Goal: Task Accomplishment & Management: Use online tool/utility

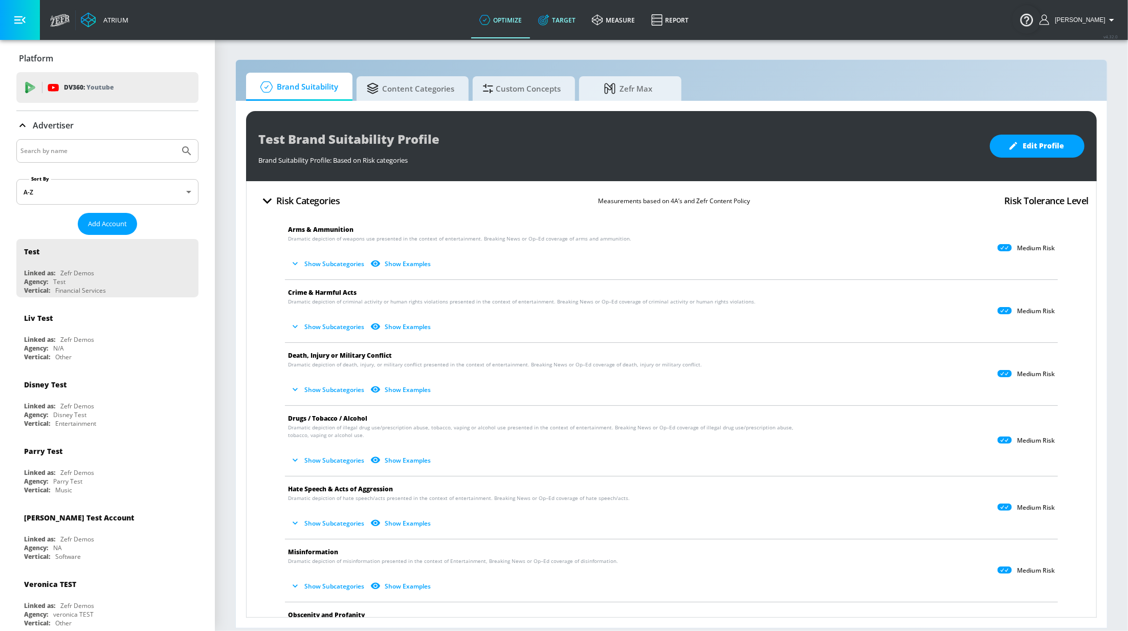
click at [582, 19] on link "Target" at bounding box center [557, 20] width 54 height 37
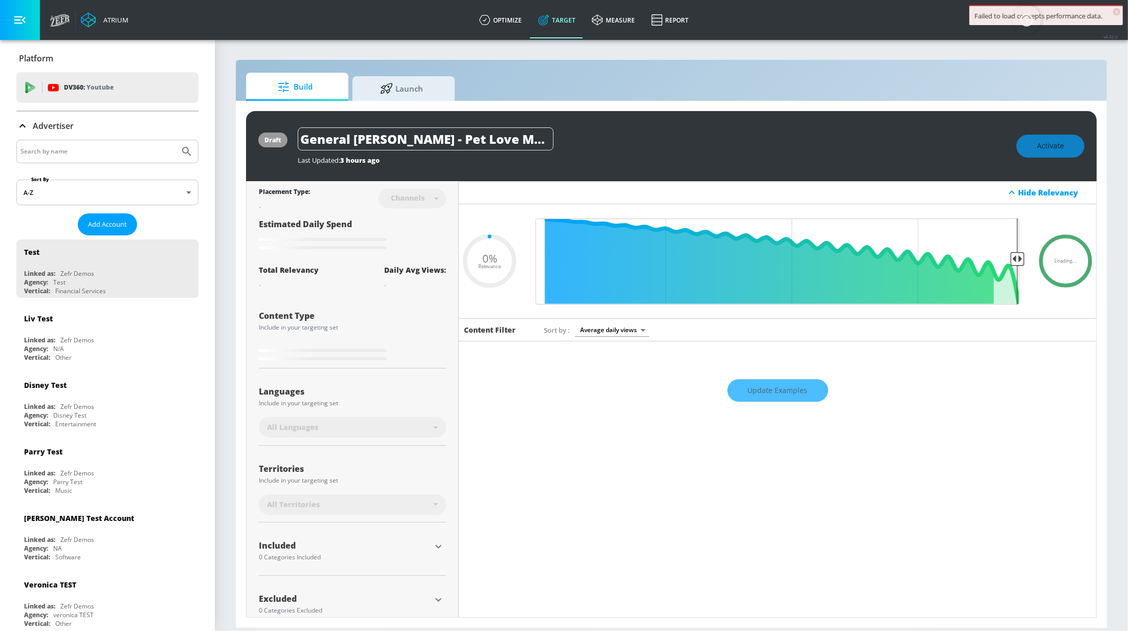
type input "0.67"
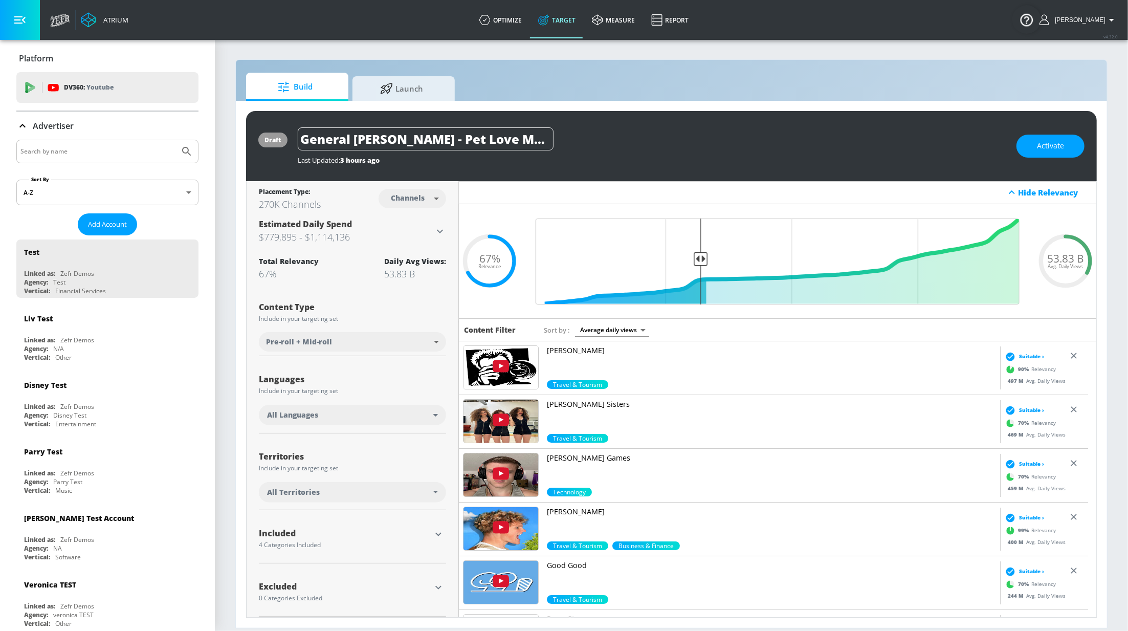
click at [133, 147] on input "Search by name" at bounding box center [97, 151] width 155 height 13
type input "cbs"
click at [175, 140] on button "Submit Search" at bounding box center [186, 151] width 23 height 23
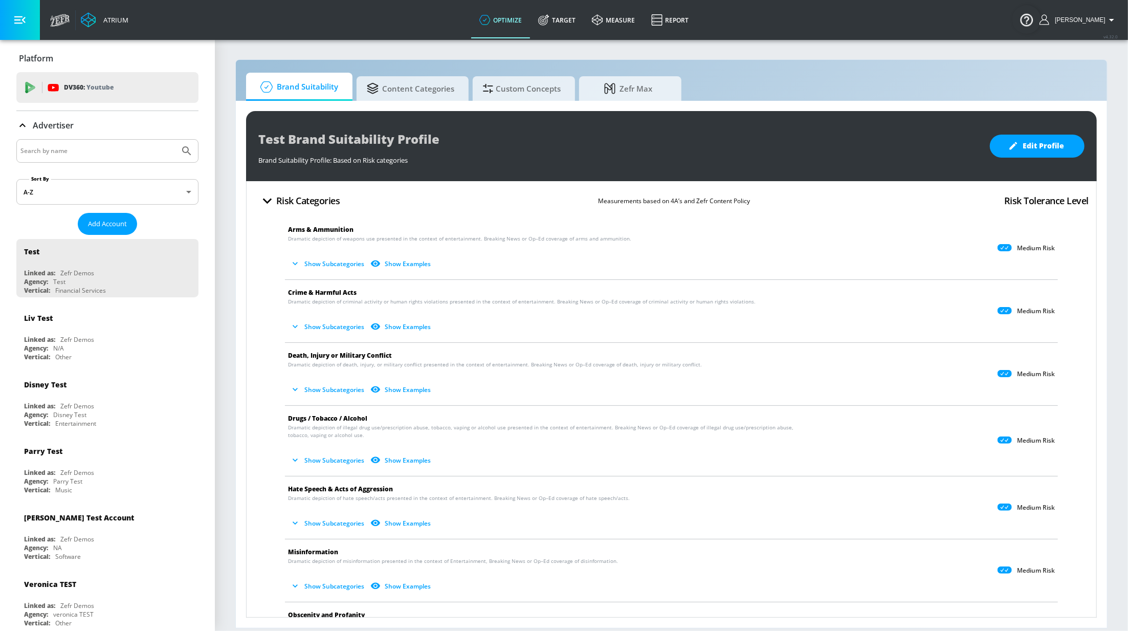
click at [89, 147] on input "Search by name" at bounding box center [97, 150] width 155 height 13
type input "cbs"
click at [175, 140] on button "Submit Search" at bounding box center [186, 151] width 23 height 23
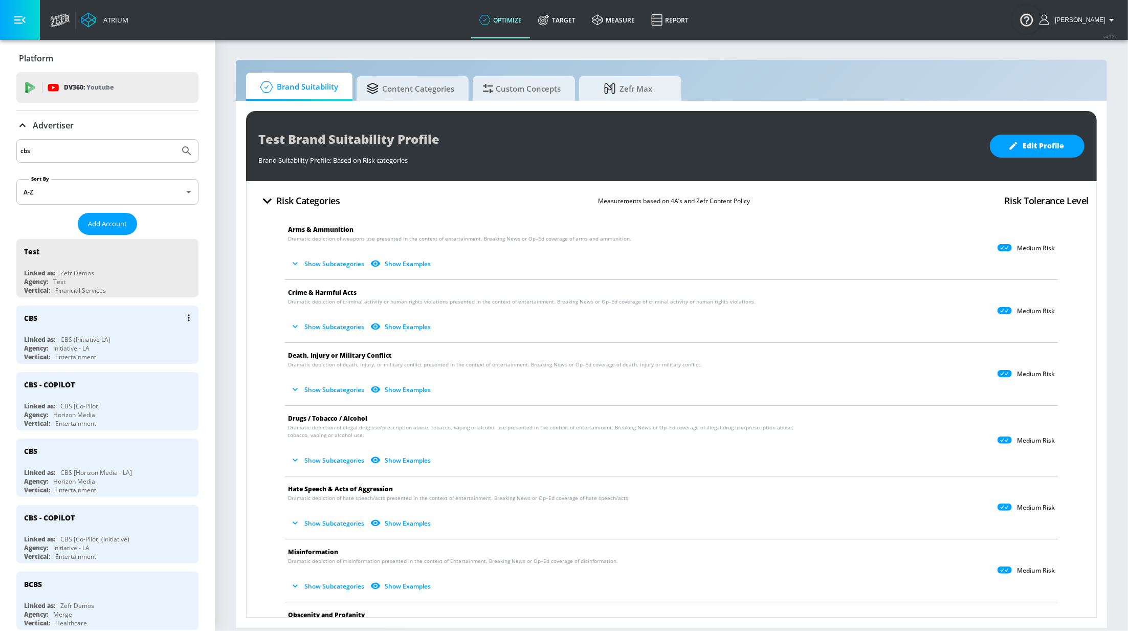
click at [112, 348] on div "Agency: Initiative - LA" at bounding box center [110, 348] width 172 height 9
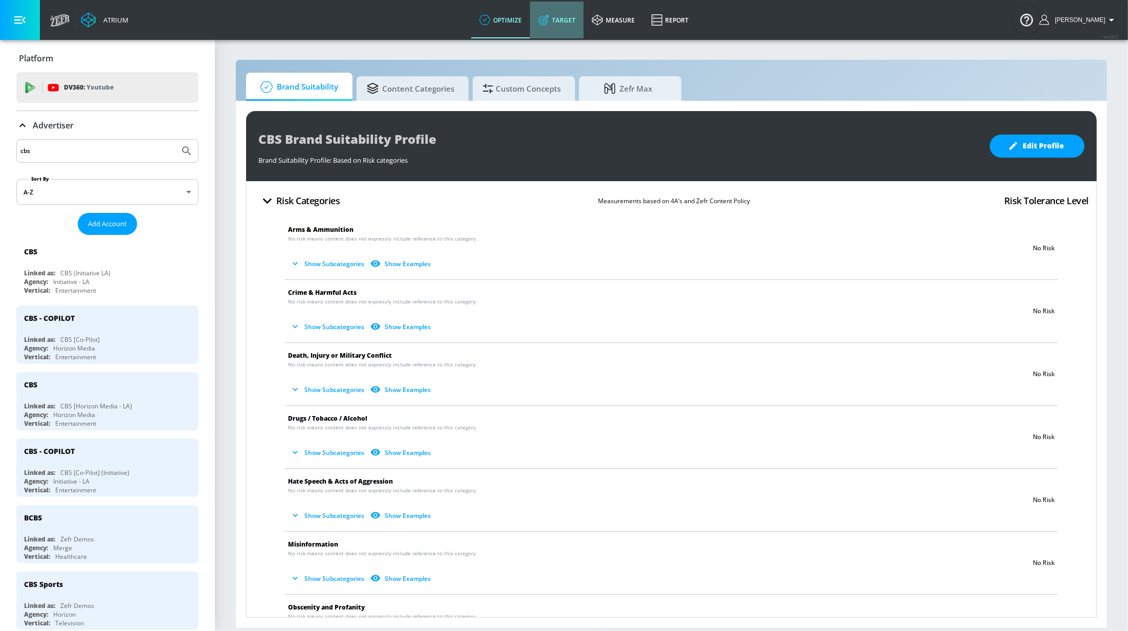
click at [569, 31] on link "Target" at bounding box center [557, 20] width 54 height 37
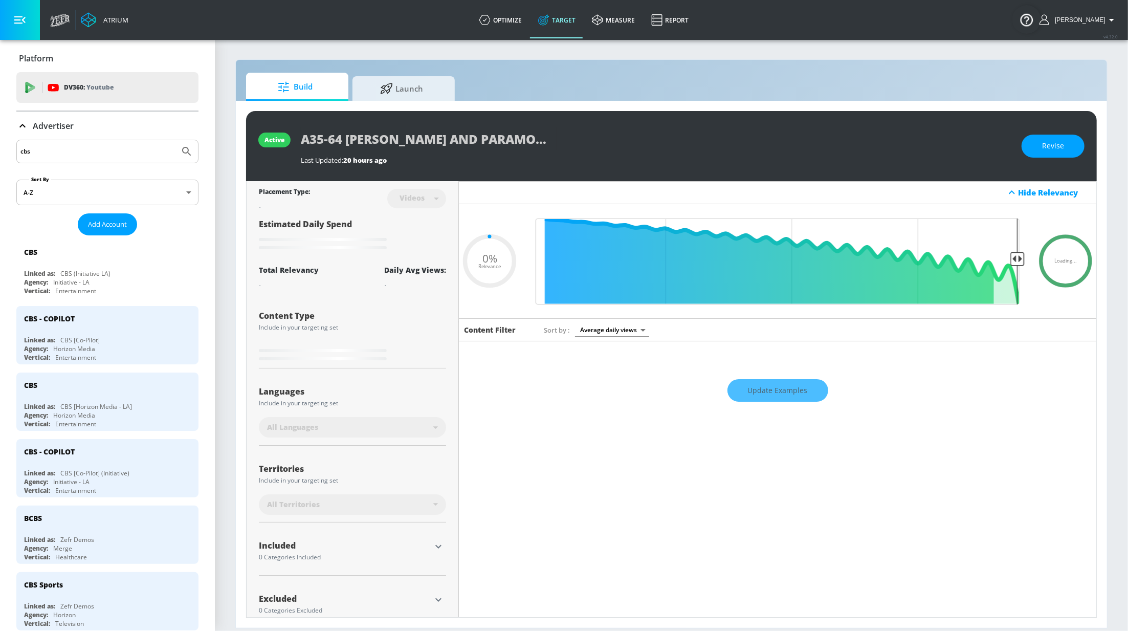
type input "0.5"
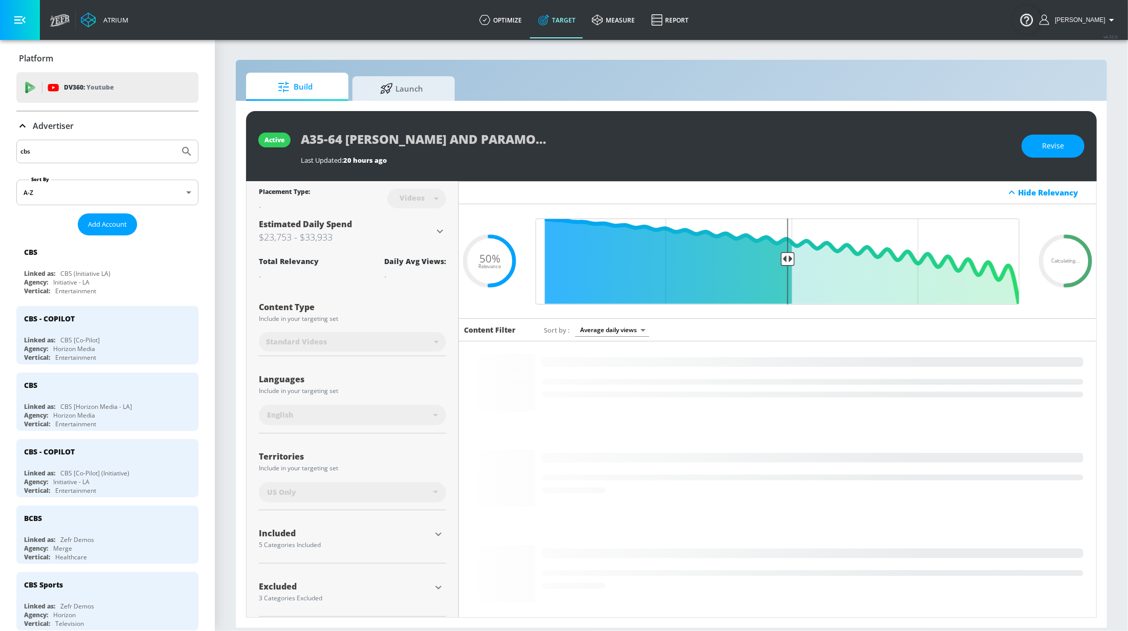
click at [69, 123] on p "Advertiser" at bounding box center [53, 125] width 41 height 11
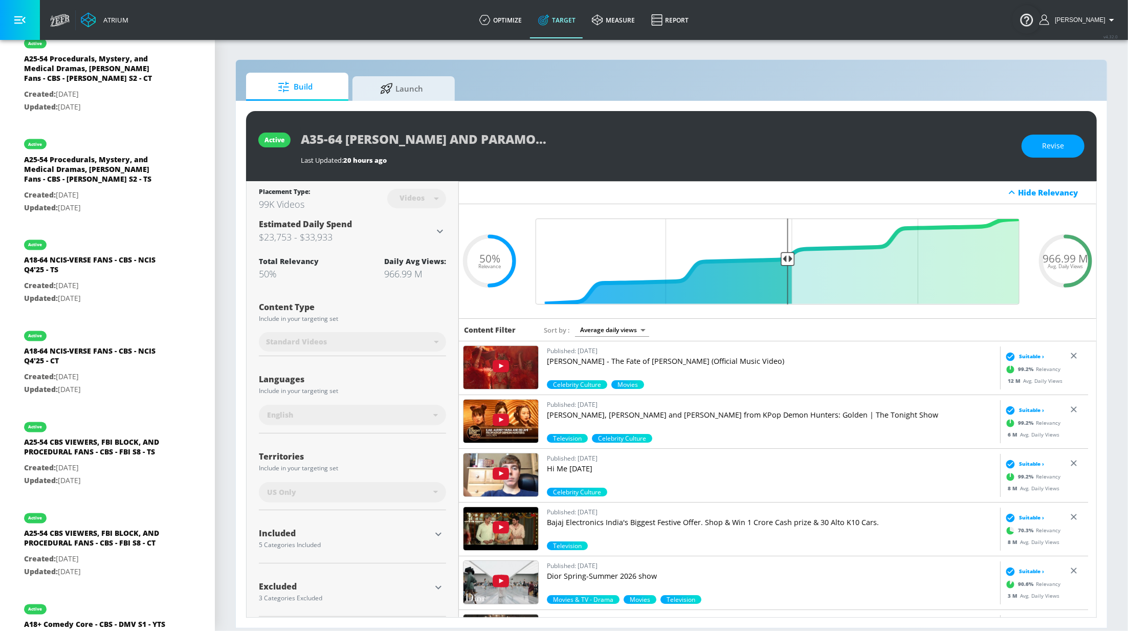
scroll to position [1495, 0]
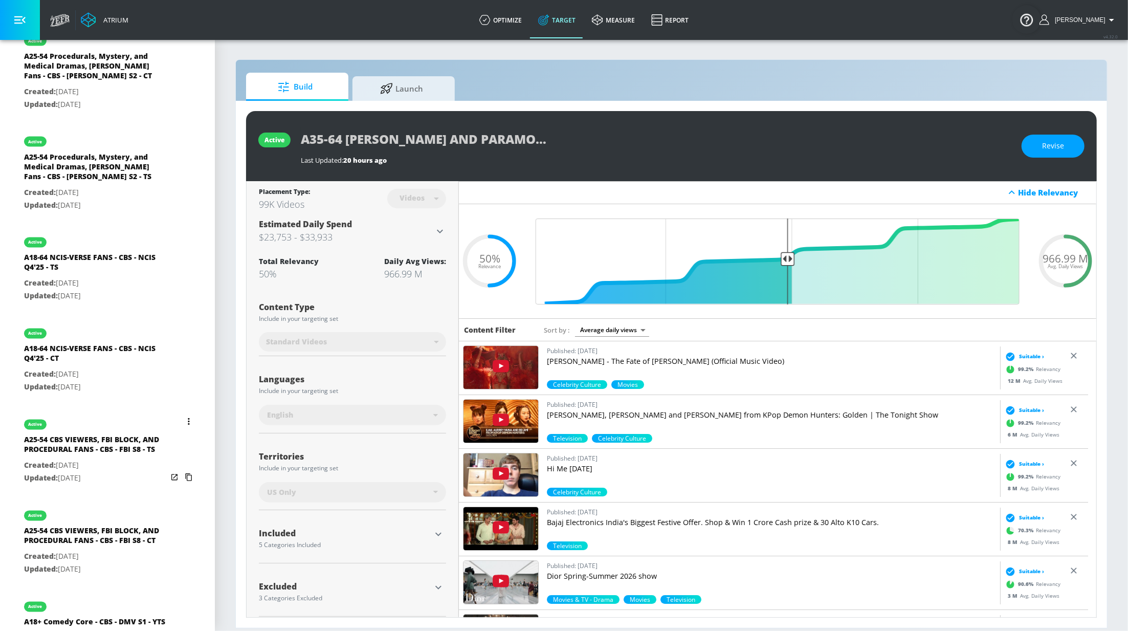
click at [117, 451] on div "A25-54 CBS VIEWERS, FBI BLOCK, AND PROCEDURAL FANS - CBS - FBI S8 - TS" at bounding box center [95, 447] width 143 height 25
type input "A25-54 CBS VIEWERS, FBI BLOCK, AND PROCEDURAL FANS - CBS - FBI S8 - TS"
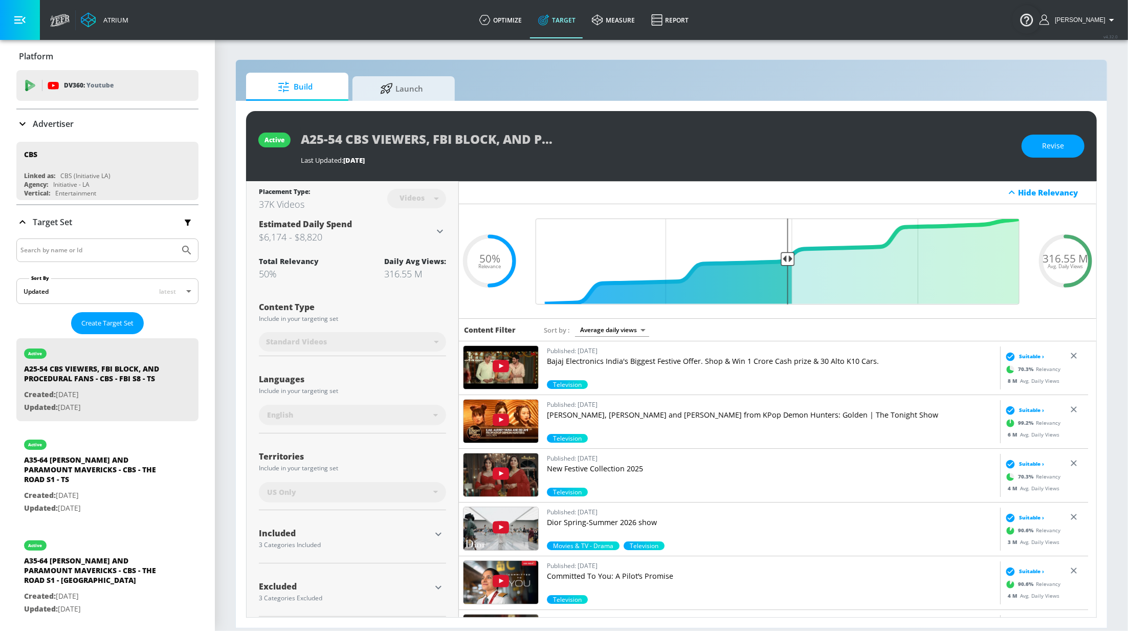
scroll to position [3, 0]
click at [1055, 151] on span "Revise" at bounding box center [1053, 146] width 22 height 13
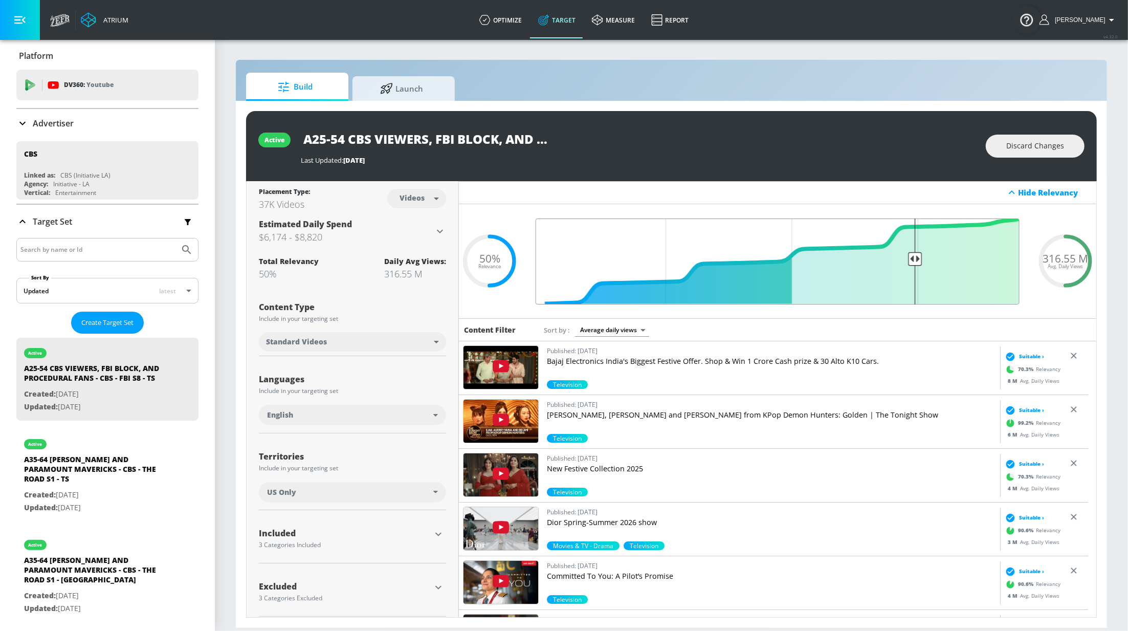
click at [908, 253] on input "Final Threshold" at bounding box center [778, 261] width 494 height 86
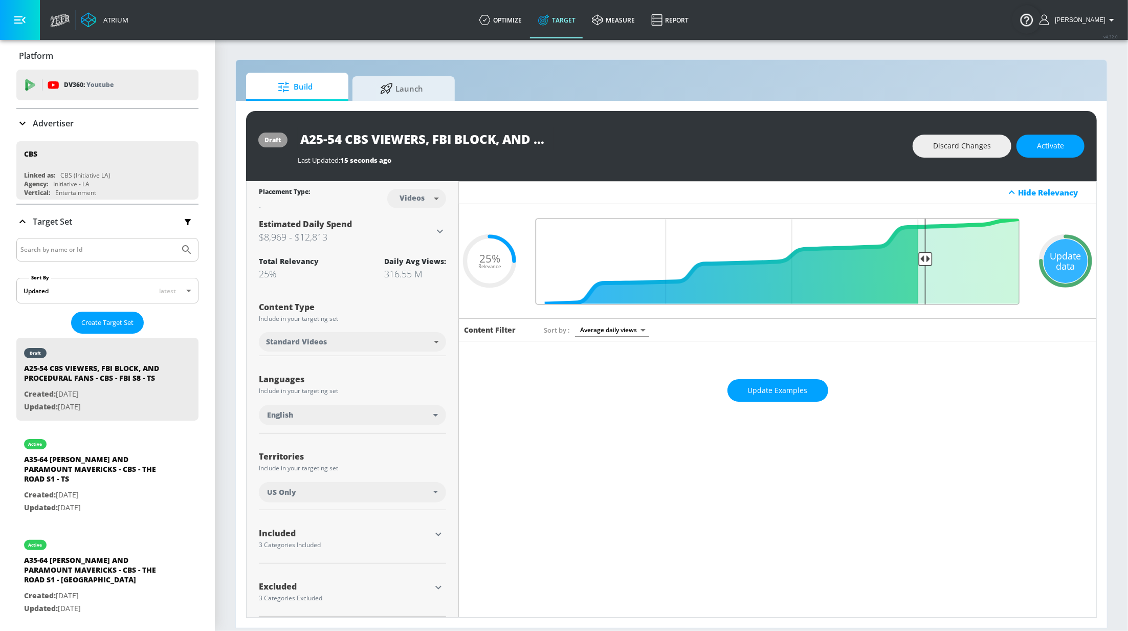
click at [919, 250] on input "Final Threshold" at bounding box center [778, 261] width 494 height 86
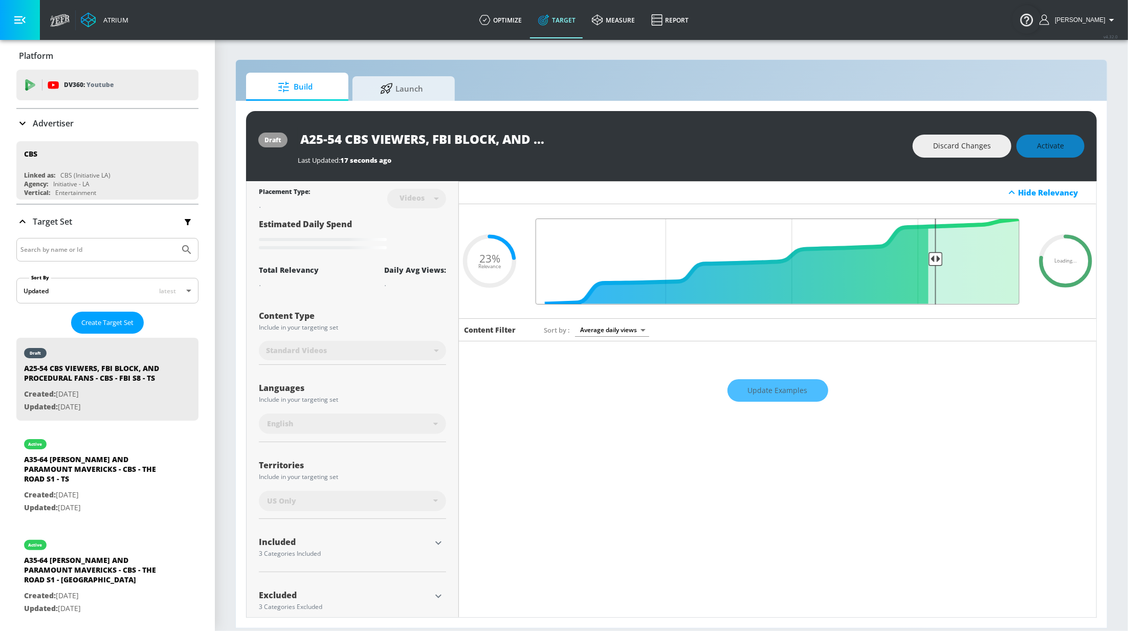
click at [926, 249] on input "Final Threshold" at bounding box center [778, 261] width 494 height 86
click at [930, 249] on input "Final Threshold" at bounding box center [778, 261] width 494 height 86
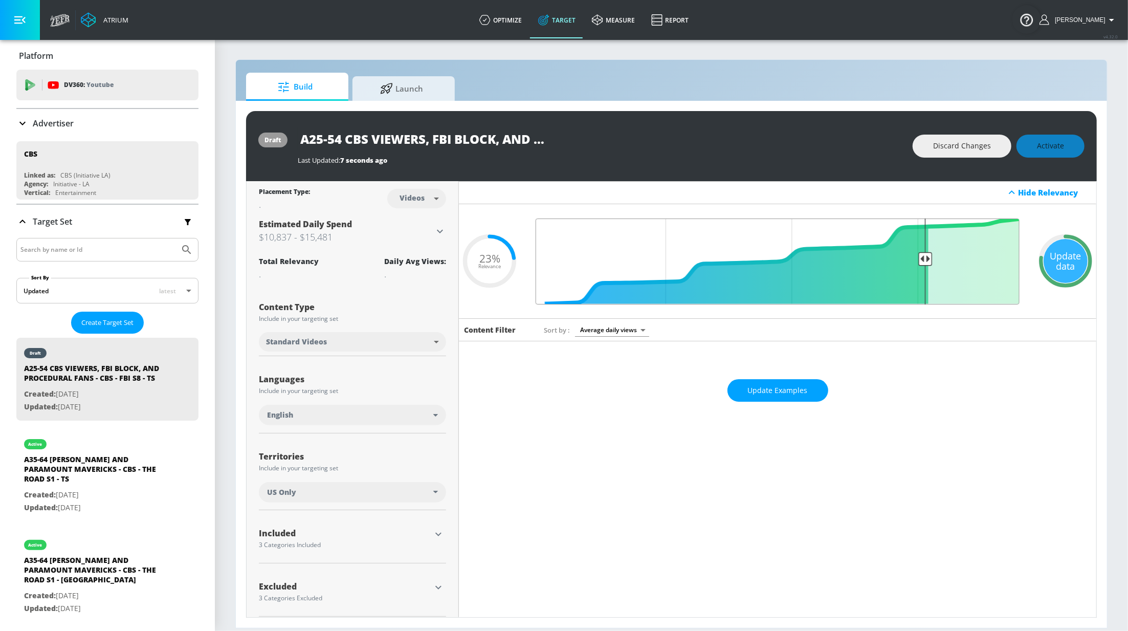
click at [923, 245] on input "Final Threshold" at bounding box center [778, 261] width 494 height 86
click at [919, 258] on input "Final Threshold" at bounding box center [778, 261] width 494 height 86
click at [1050, 259] on div "Update data" at bounding box center [1066, 261] width 44 height 44
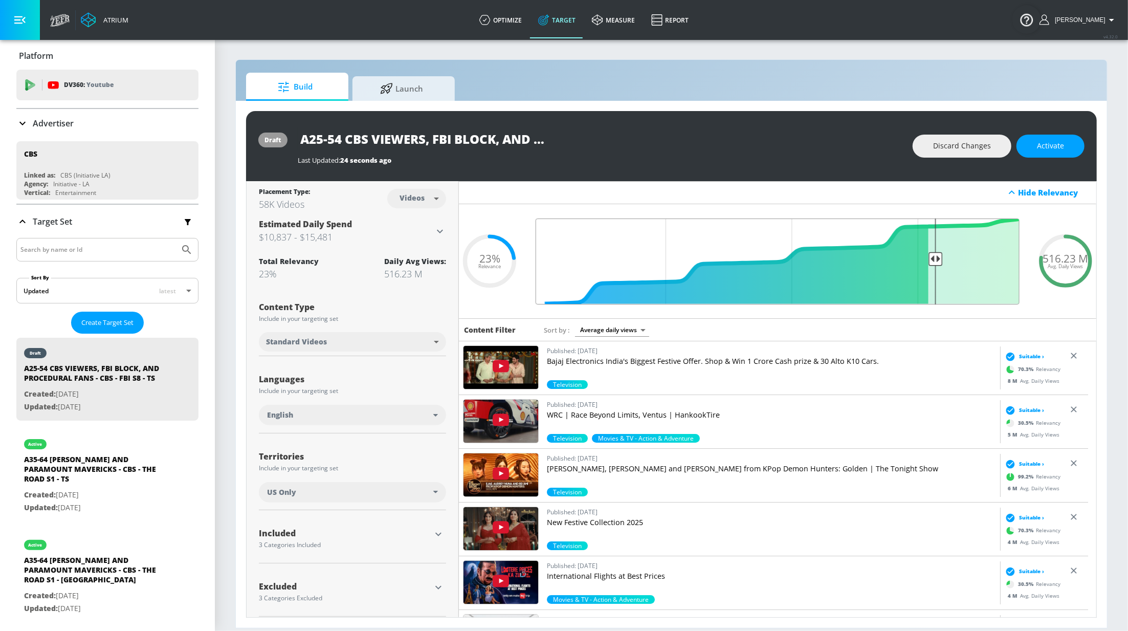
click at [926, 246] on input "Final Threshold" at bounding box center [778, 261] width 494 height 86
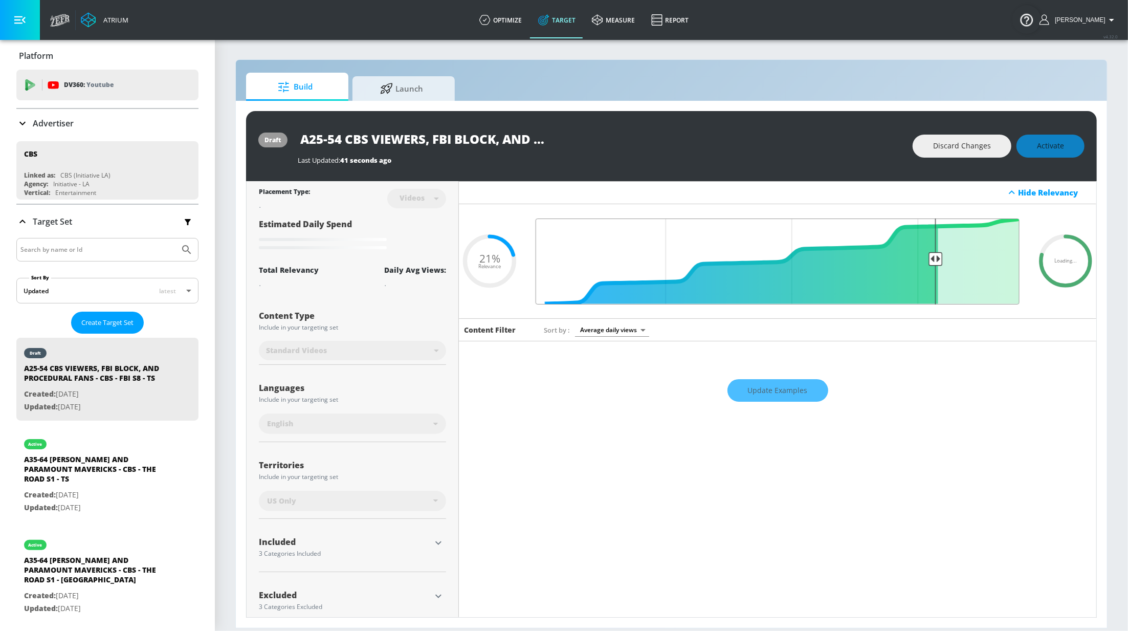
click at [930, 246] on input "Final Threshold" at bounding box center [778, 261] width 494 height 86
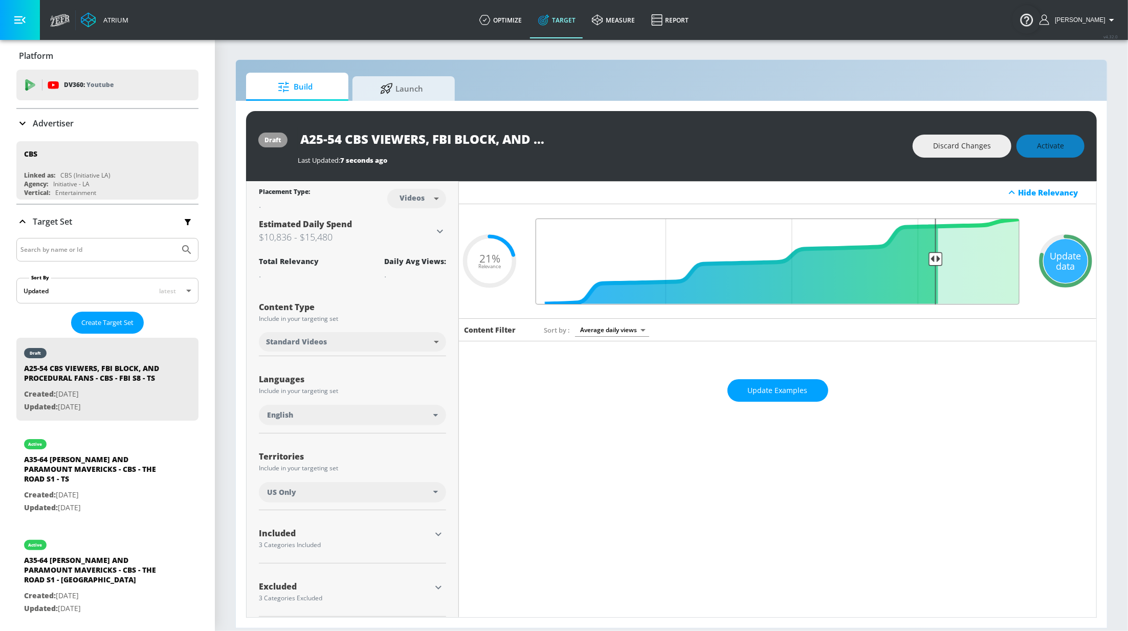
click at [930, 248] on input "Final Threshold" at bounding box center [778, 261] width 494 height 86
click at [1052, 262] on div "Update data" at bounding box center [1066, 261] width 44 height 44
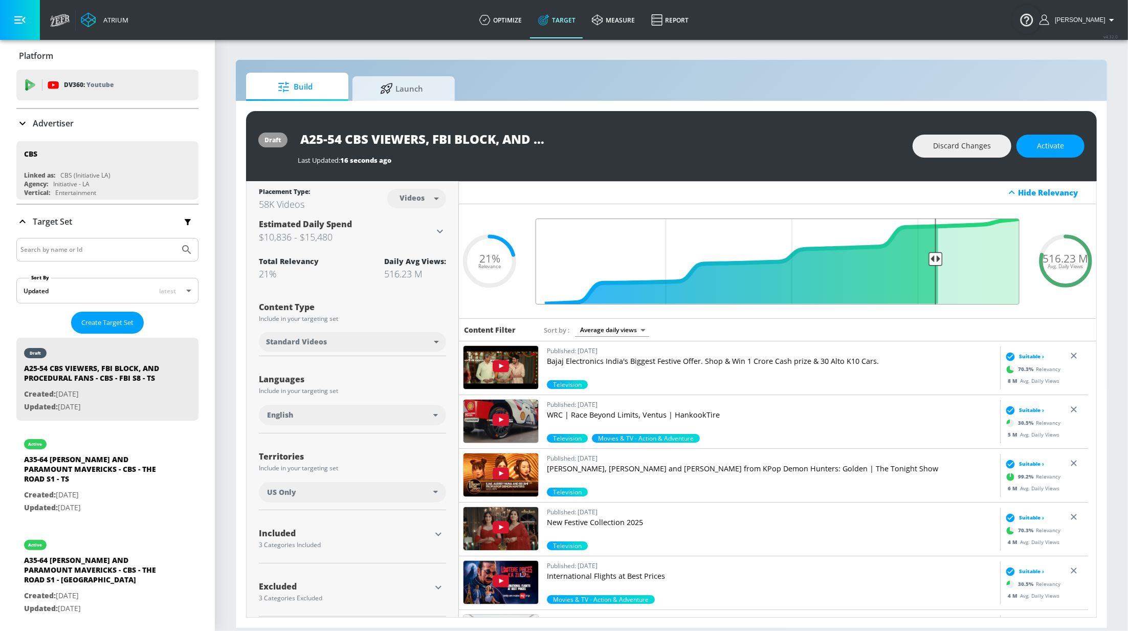
click at [931, 244] on input "Final Threshold" at bounding box center [778, 261] width 494 height 86
type input "0.2"
click at [930, 256] on input "Final Threshold" at bounding box center [778, 261] width 494 height 86
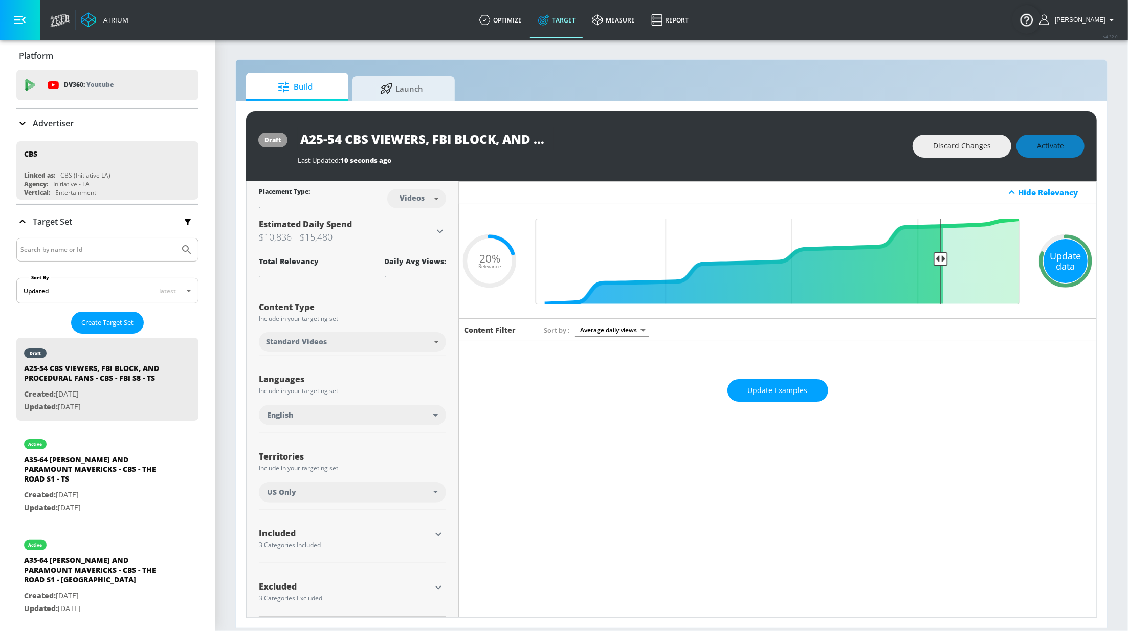
click at [1067, 255] on div "Update data" at bounding box center [1066, 261] width 44 height 44
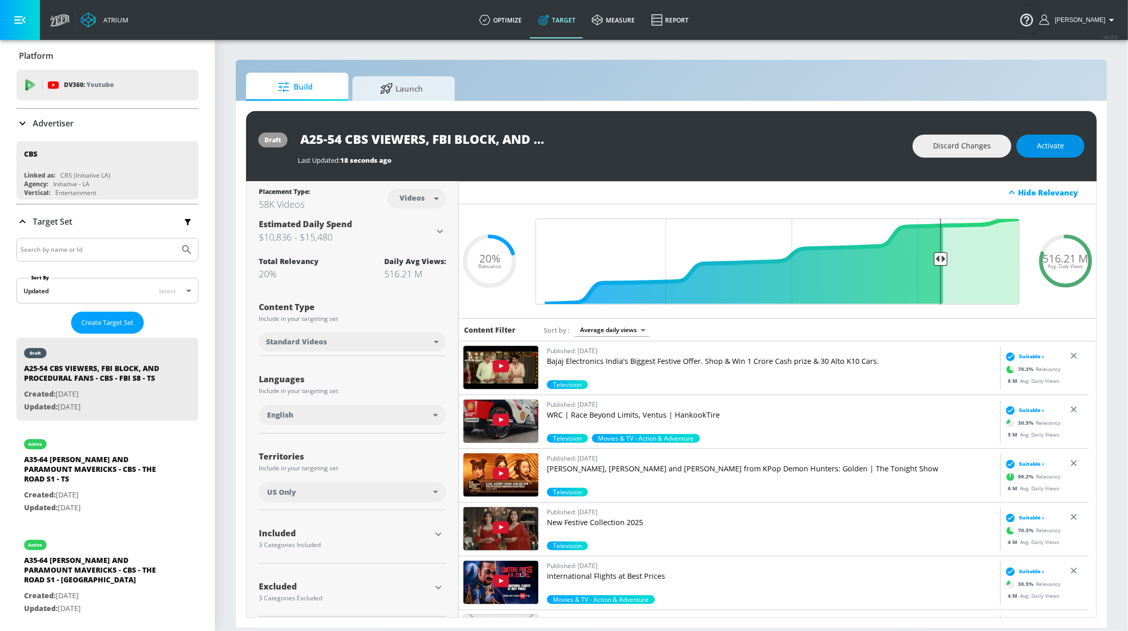
click at [1059, 150] on span "Activate" at bounding box center [1050, 146] width 27 height 13
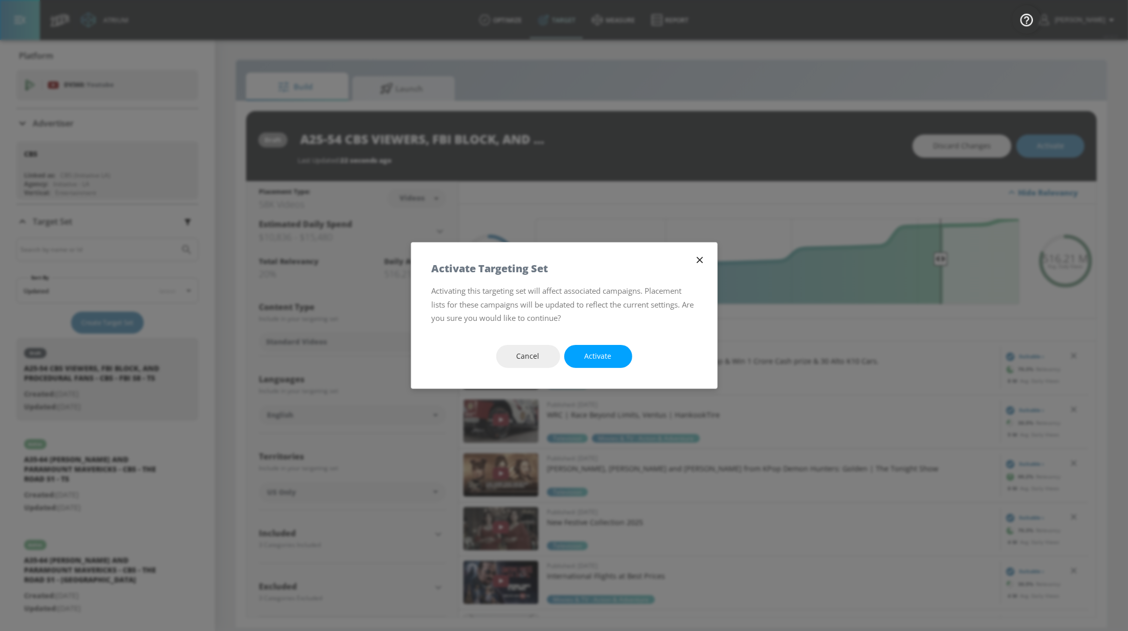
click at [606, 354] on span "Activate" at bounding box center [598, 356] width 27 height 13
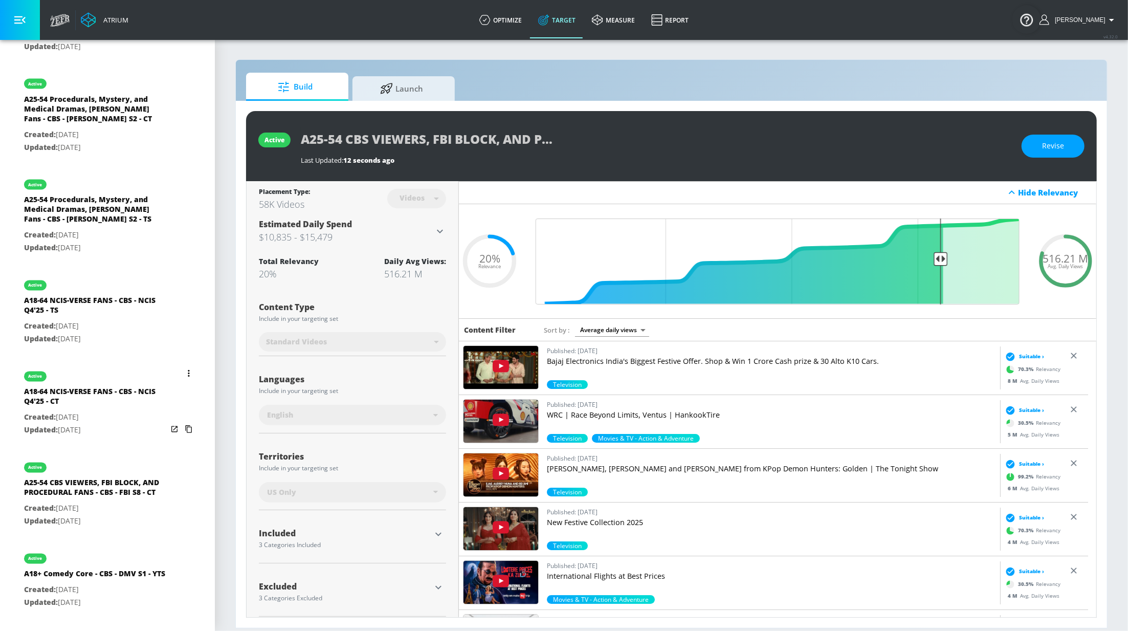
scroll to position [1576, 0]
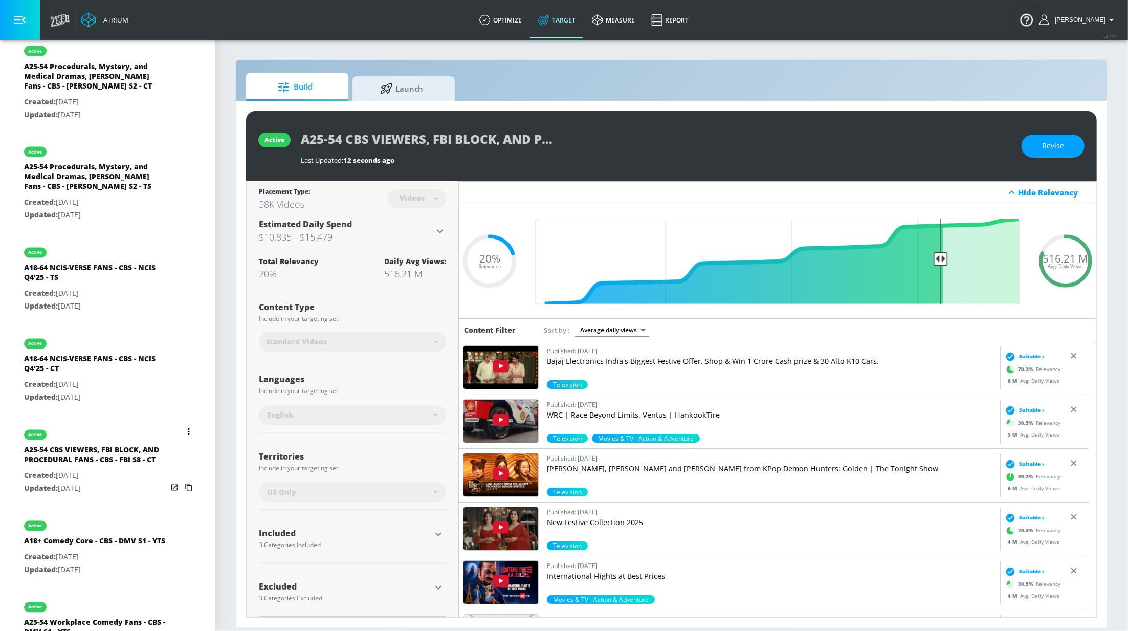
click at [75, 447] on div "A25-54 CBS VIEWERS, FBI BLOCK, AND PROCEDURAL FANS - CBS - FBI S8 - CT" at bounding box center [95, 457] width 143 height 25
type input "A25-54 CBS VIEWERS, FBI BLOCK, AND PROCEDURAL FANS - CBS - FBI S8 - CT"
type input "channels"
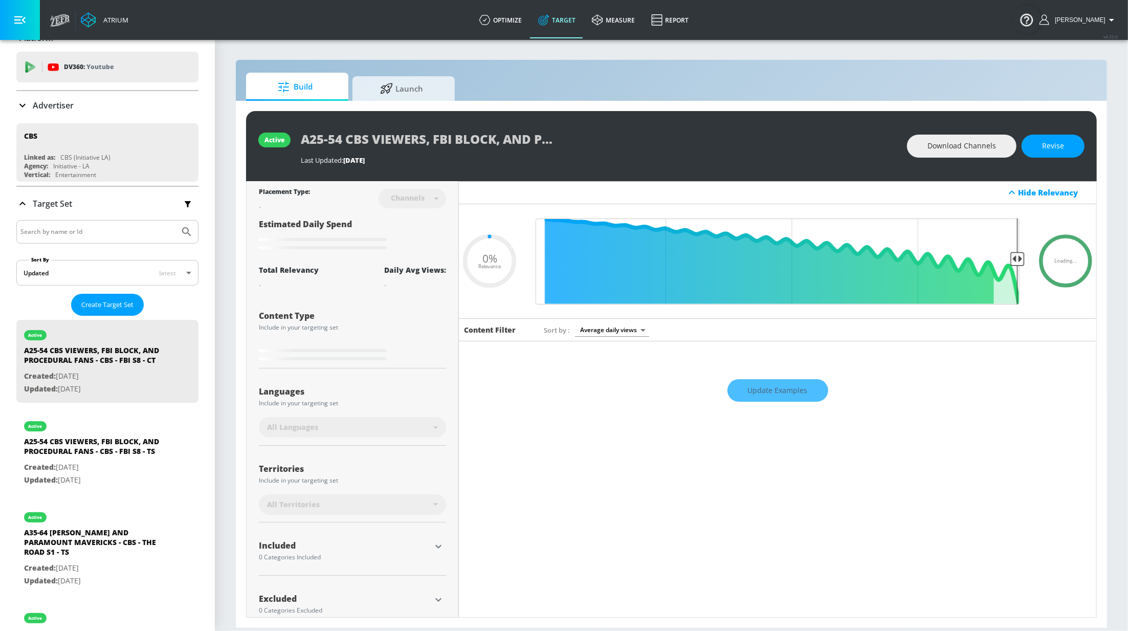
scroll to position [21, 0]
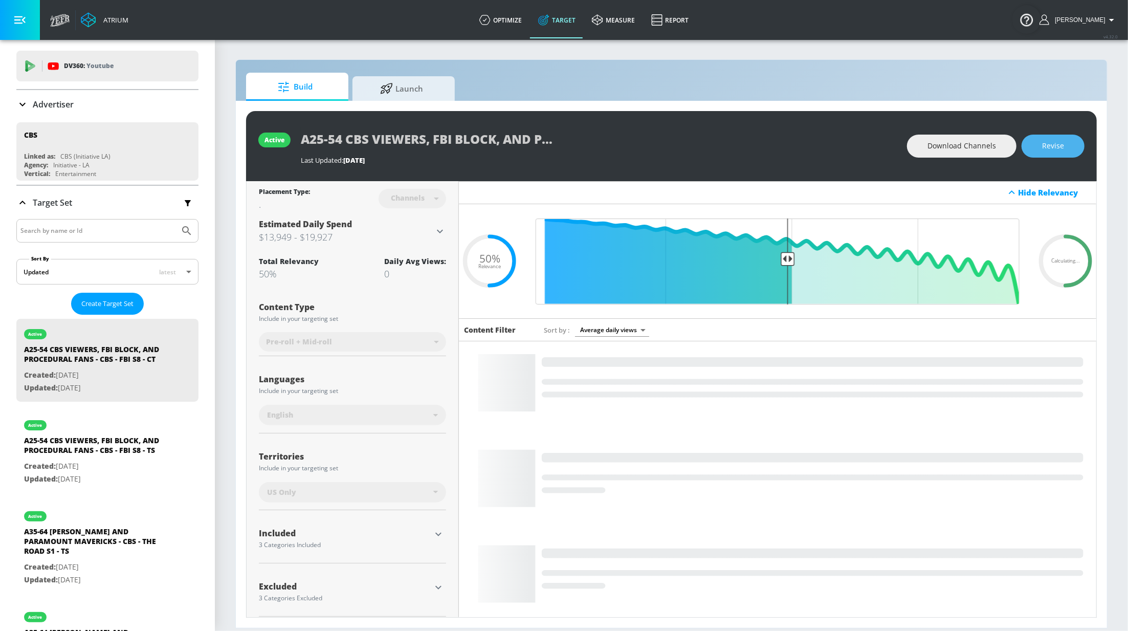
click at [1060, 148] on span "Revise" at bounding box center [1053, 146] width 22 height 13
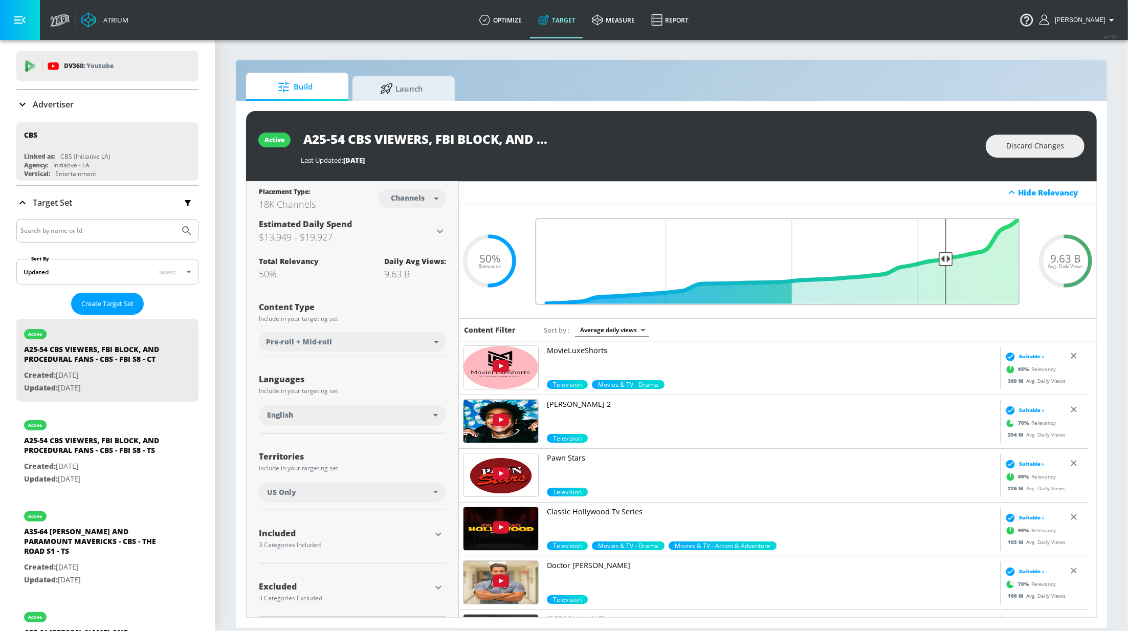
click at [938, 253] on input "Final Threshold" at bounding box center [778, 261] width 494 height 86
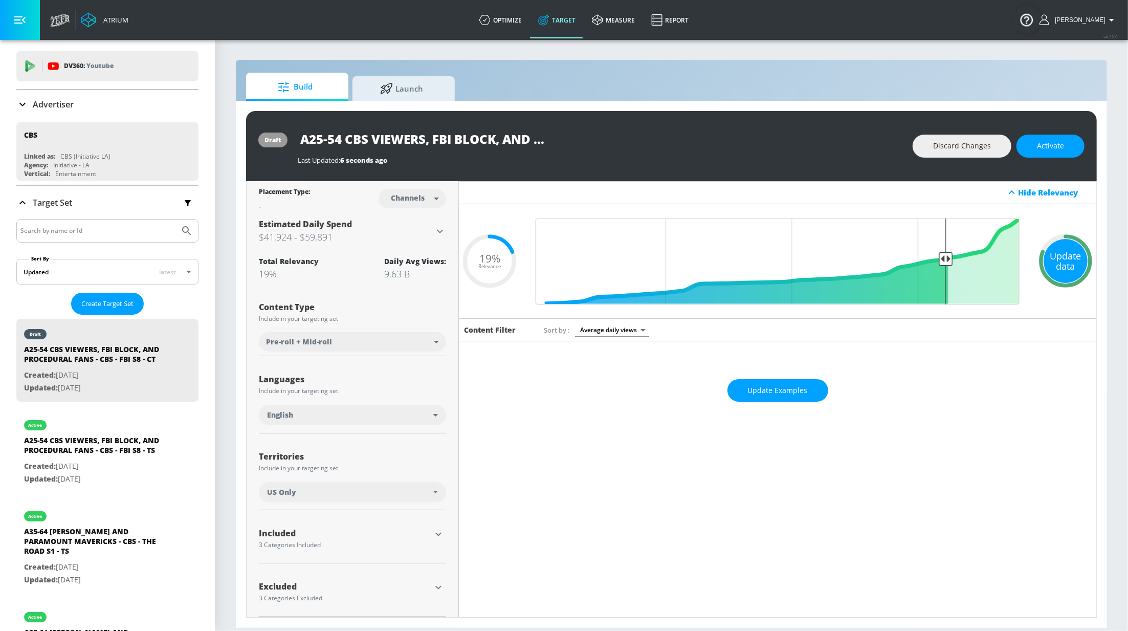
click at [1057, 267] on div "Update data" at bounding box center [1066, 261] width 44 height 44
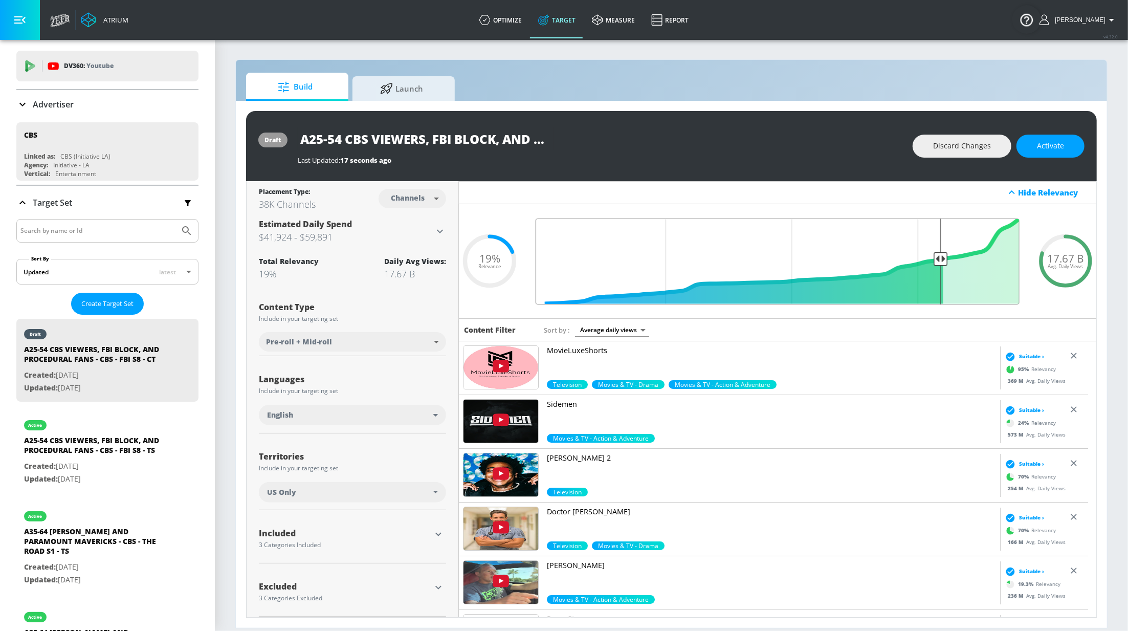
drag, startPoint x: 938, startPoint y: 259, endPoint x: 933, endPoint y: 260, distance: 5.1
type input "0.2"
click at [933, 260] on input "Final Threshold" at bounding box center [778, 261] width 494 height 86
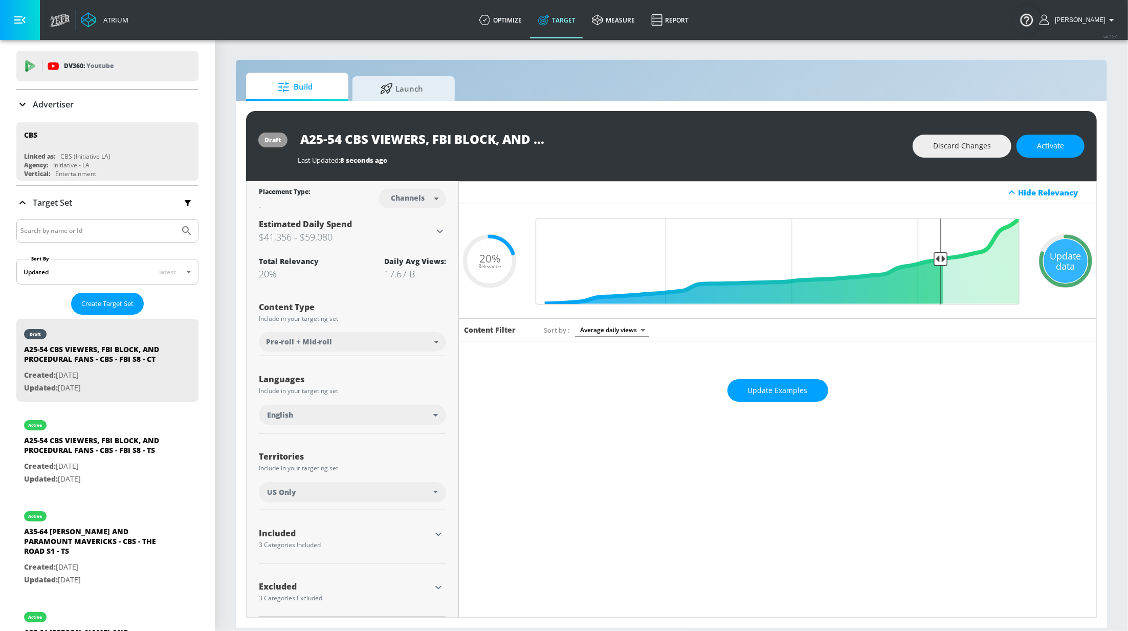
click at [1056, 265] on div "Update data" at bounding box center [1066, 261] width 44 height 44
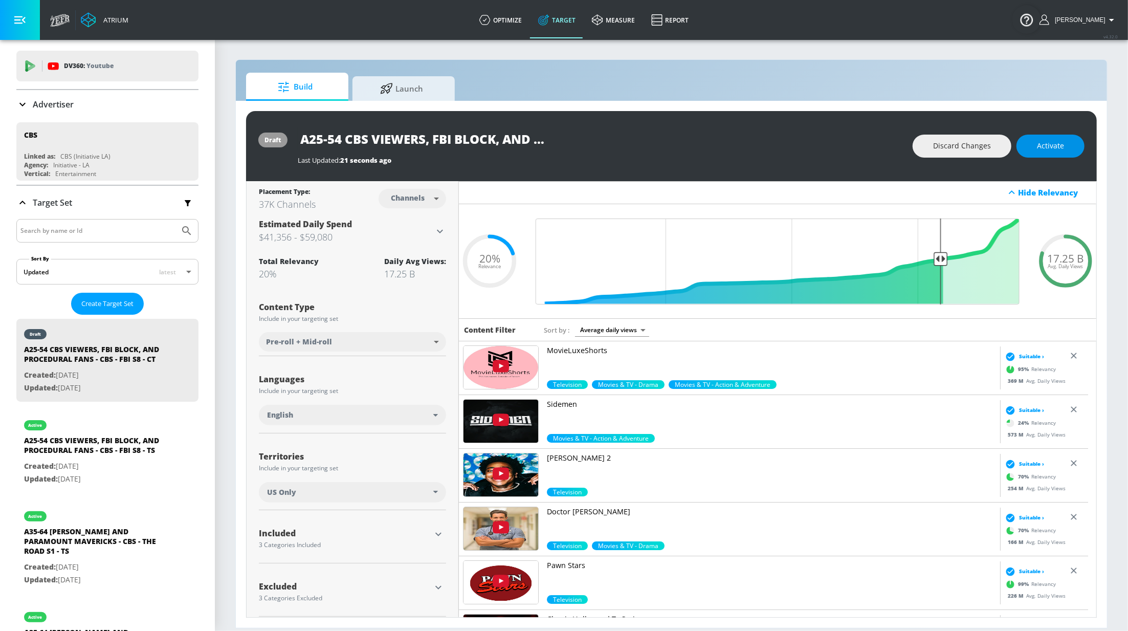
click at [1049, 140] on span "Activate" at bounding box center [1050, 146] width 27 height 13
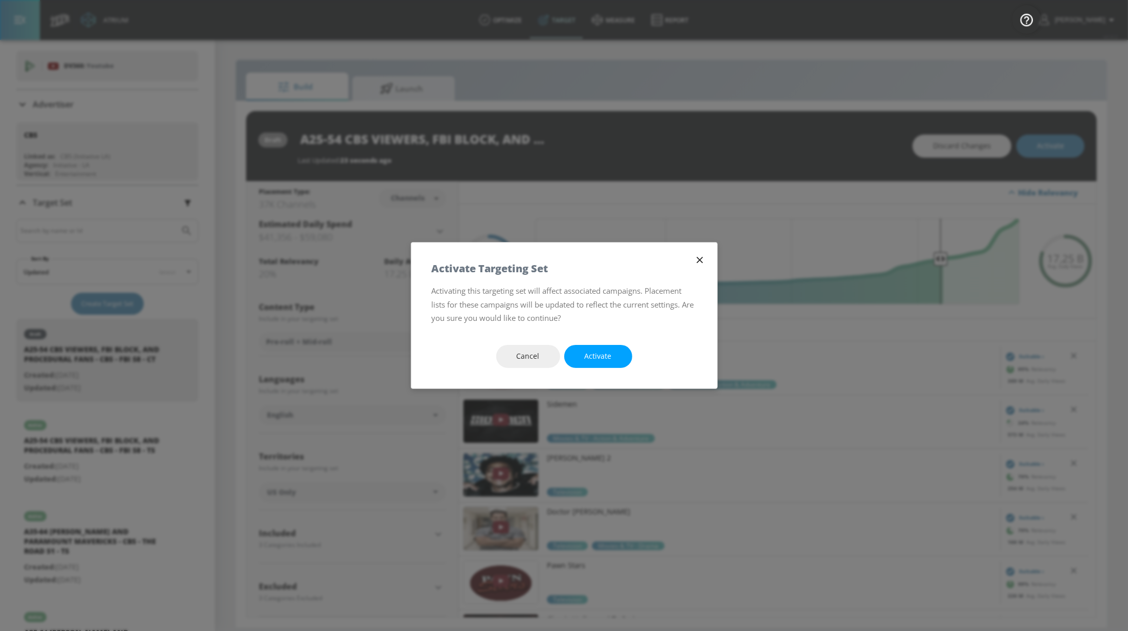
click at [614, 352] on button "Activate" at bounding box center [598, 356] width 68 height 23
